Goal: Navigation & Orientation: Understand site structure

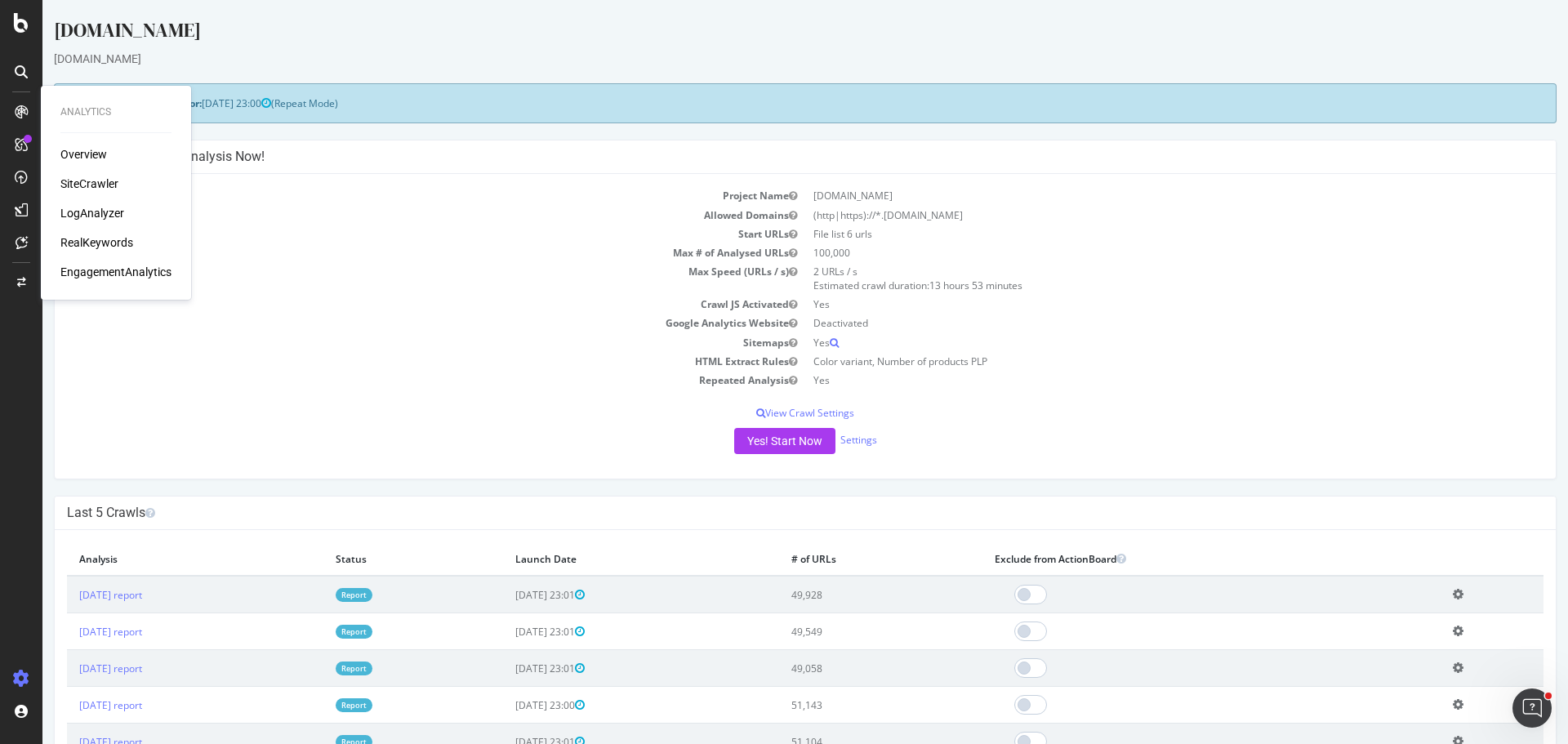
click at [76, 148] on div "Overview" at bounding box center [83, 154] width 47 height 16
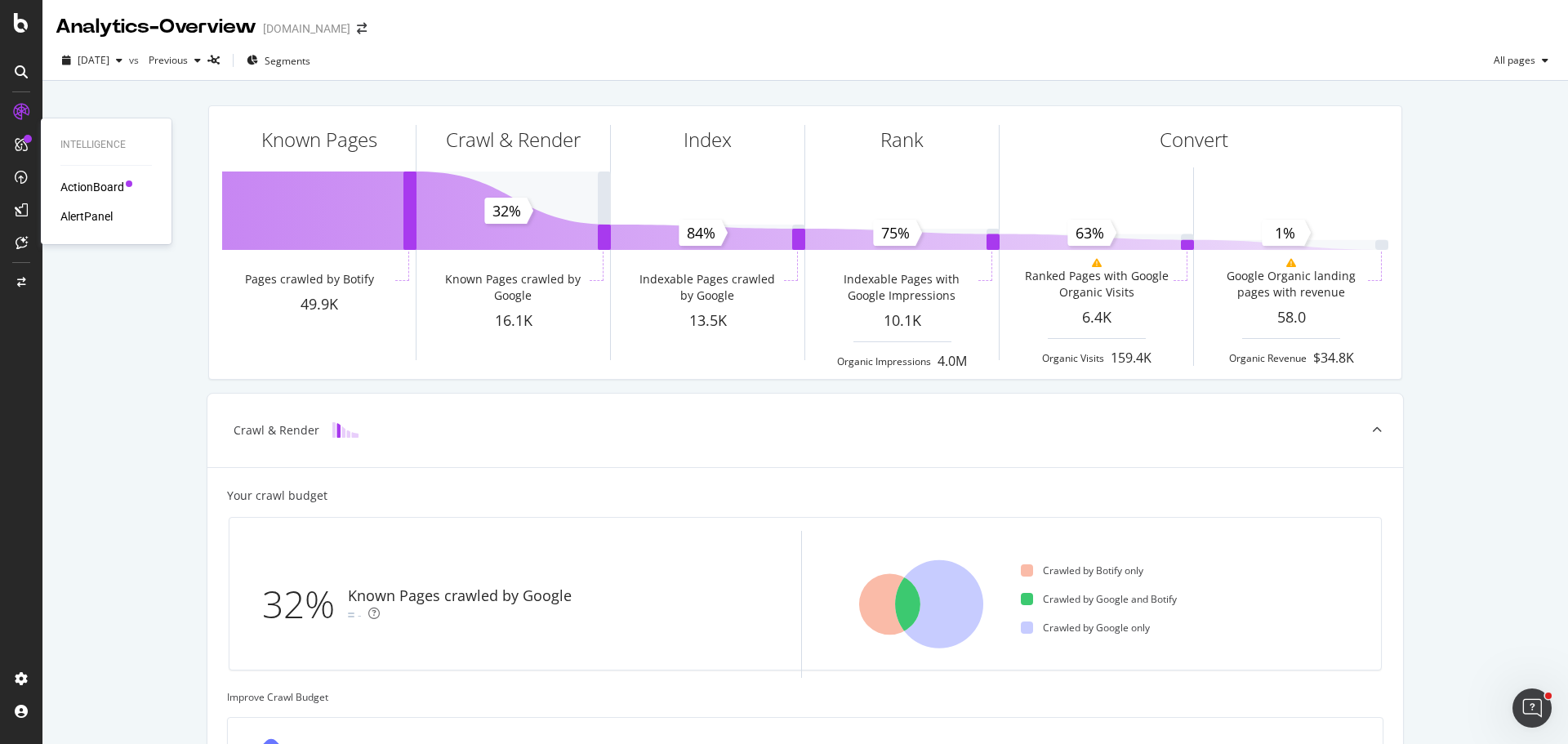
click at [90, 209] on div "AlertPanel" at bounding box center [86, 216] width 53 height 16
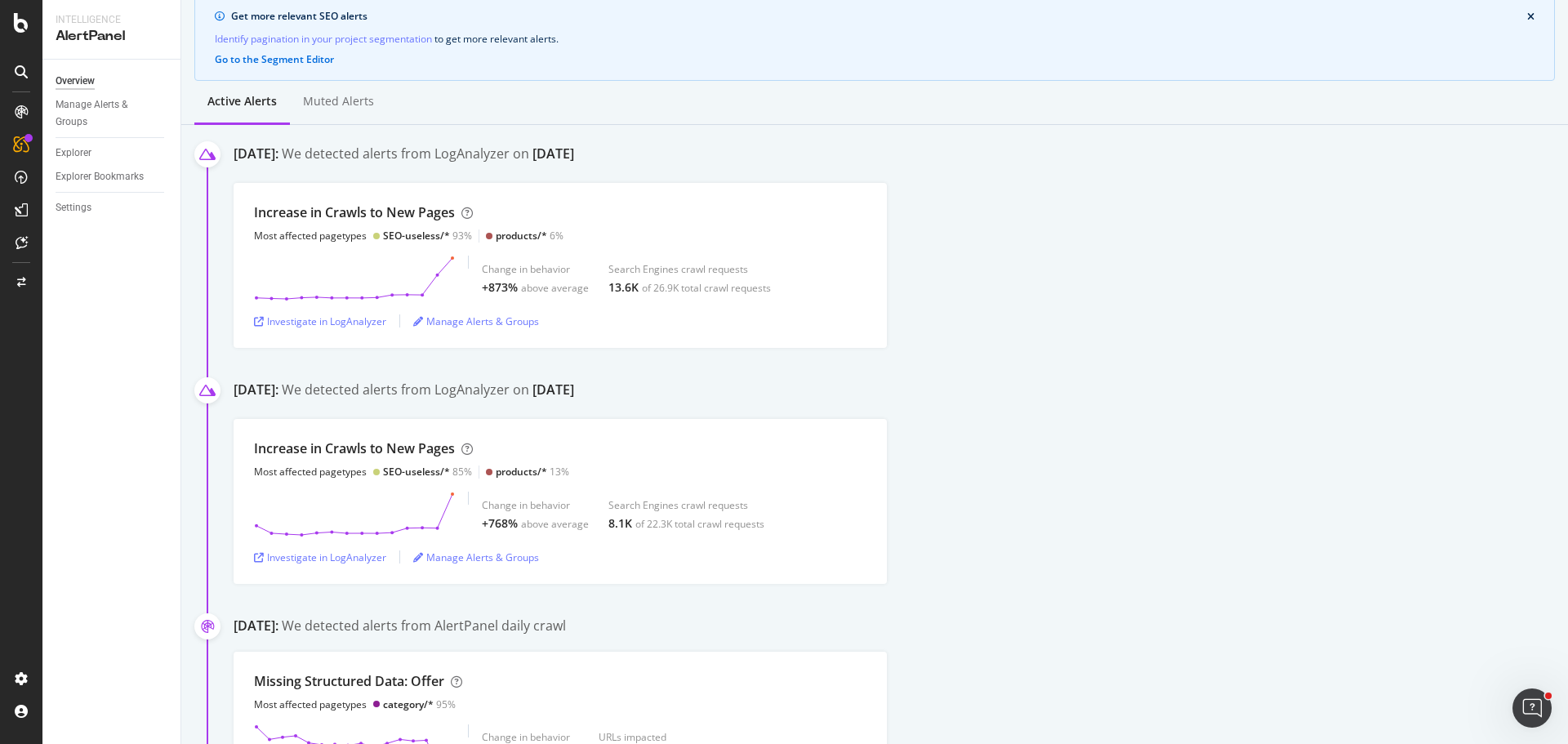
scroll to position [82, 0]
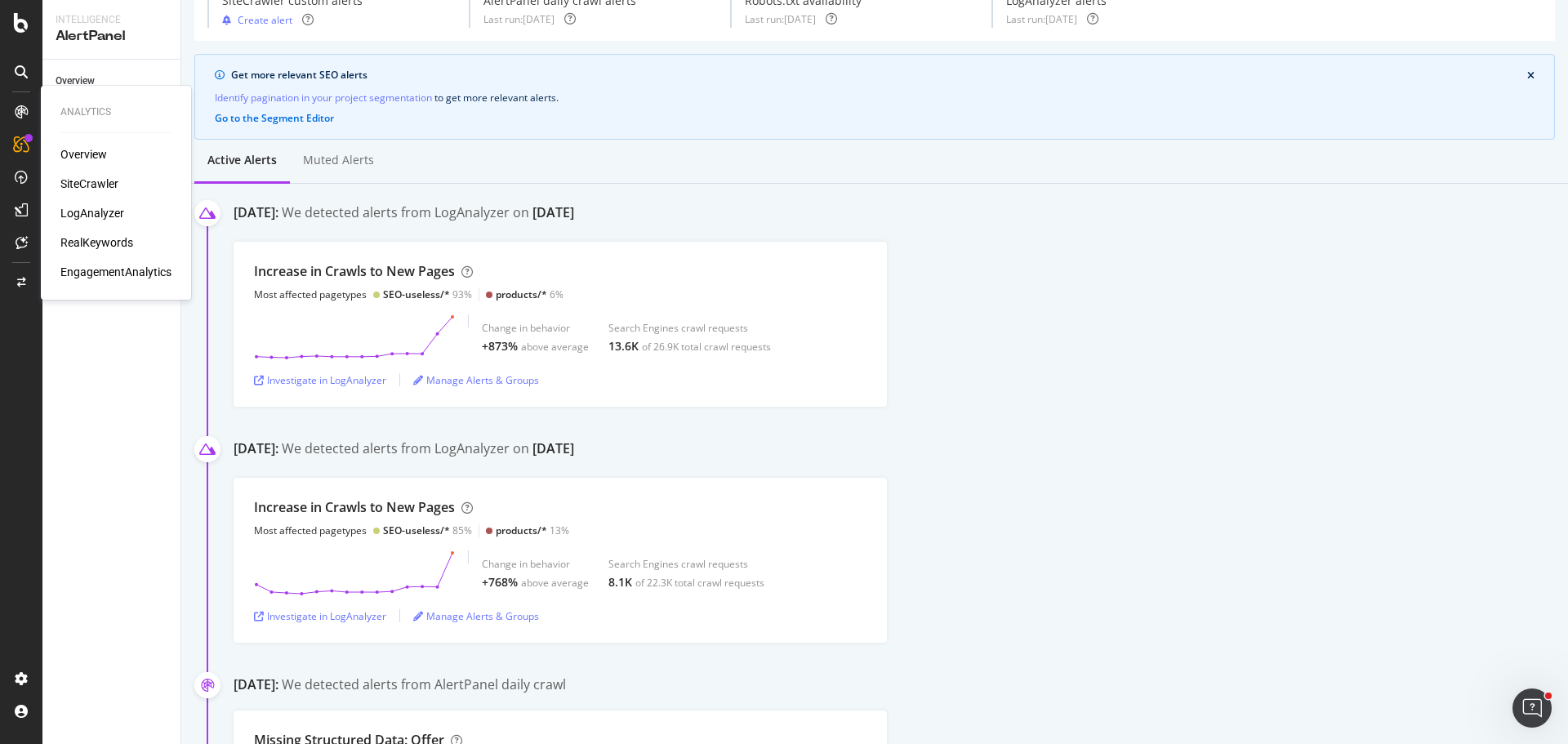
click at [80, 158] on div "Overview" at bounding box center [83, 154] width 47 height 16
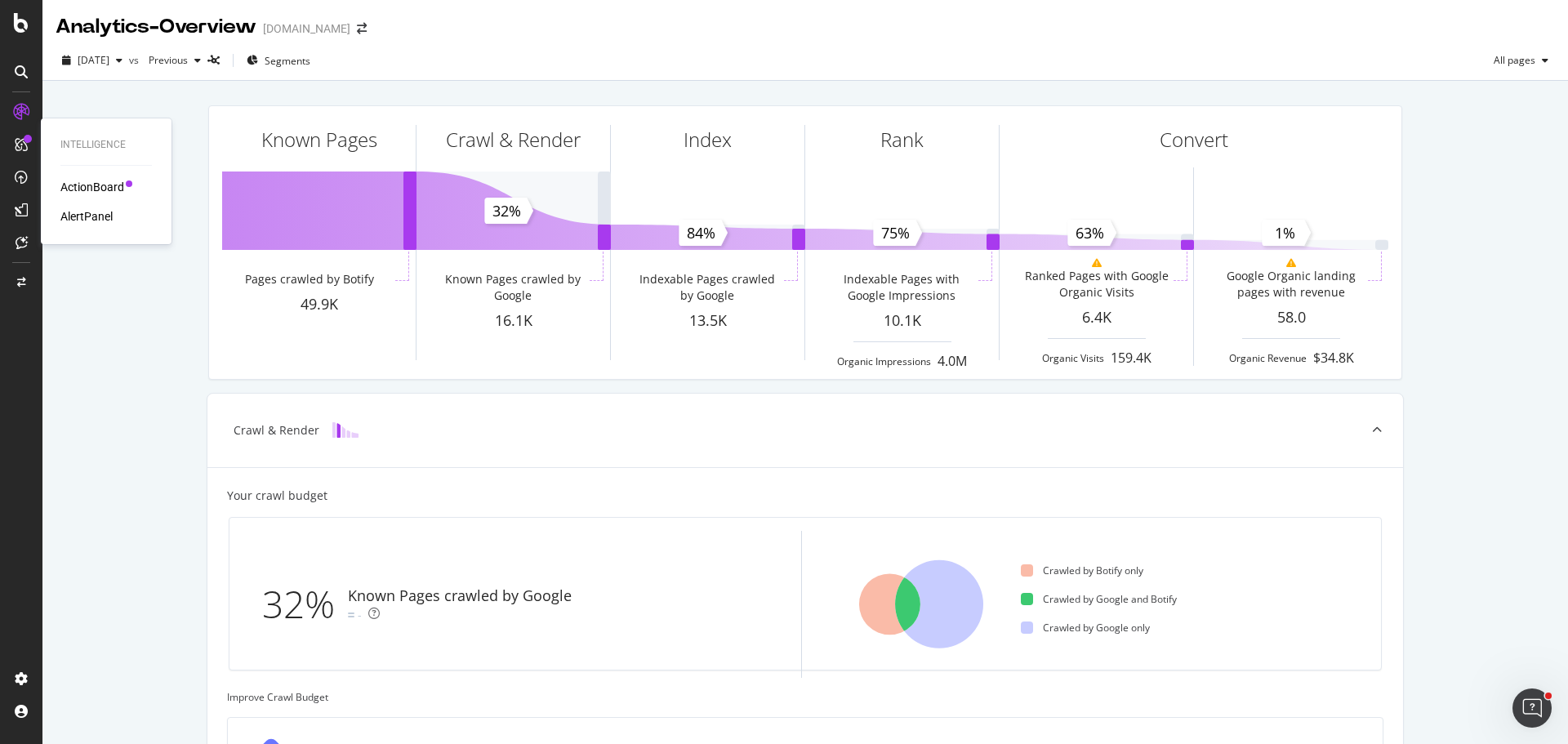
click at [111, 182] on div "ActionBoard" at bounding box center [92, 186] width 64 height 16
